Goal: Navigation & Orientation: Find specific page/section

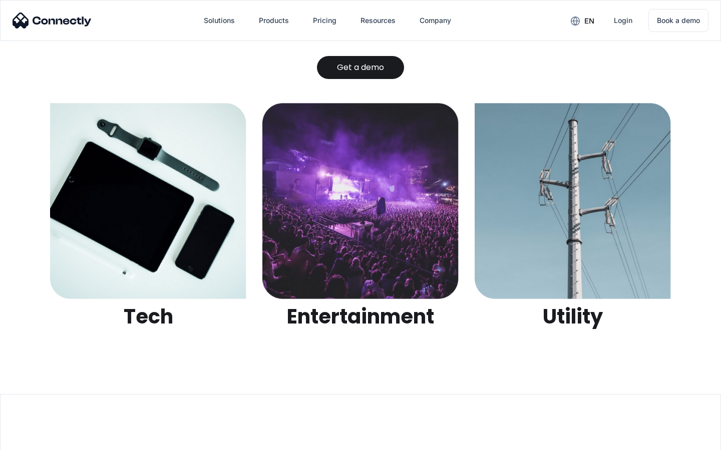
scroll to position [3157, 0]
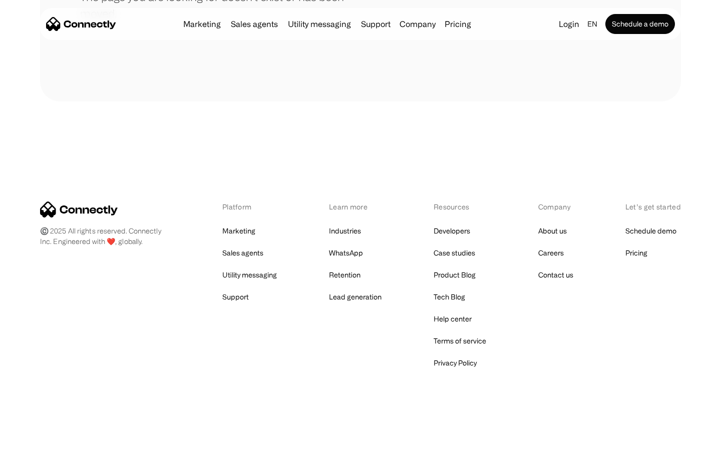
scroll to position [183, 0]
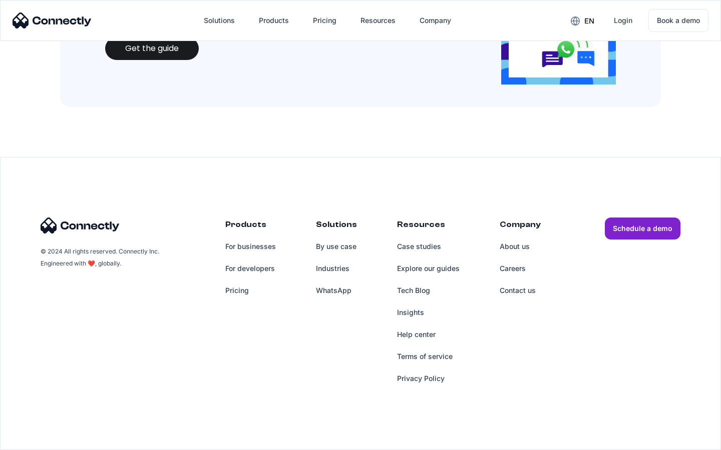
scroll to position [1088, 0]
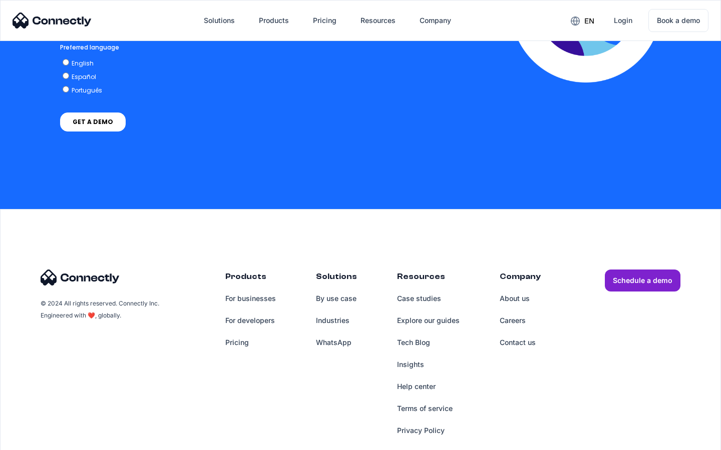
scroll to position [2208, 0]
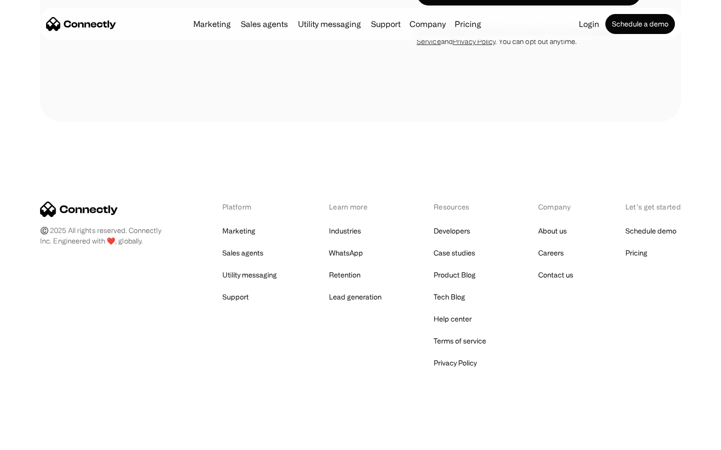
scroll to position [1062, 0]
